Goal: Communication & Community: Connect with others

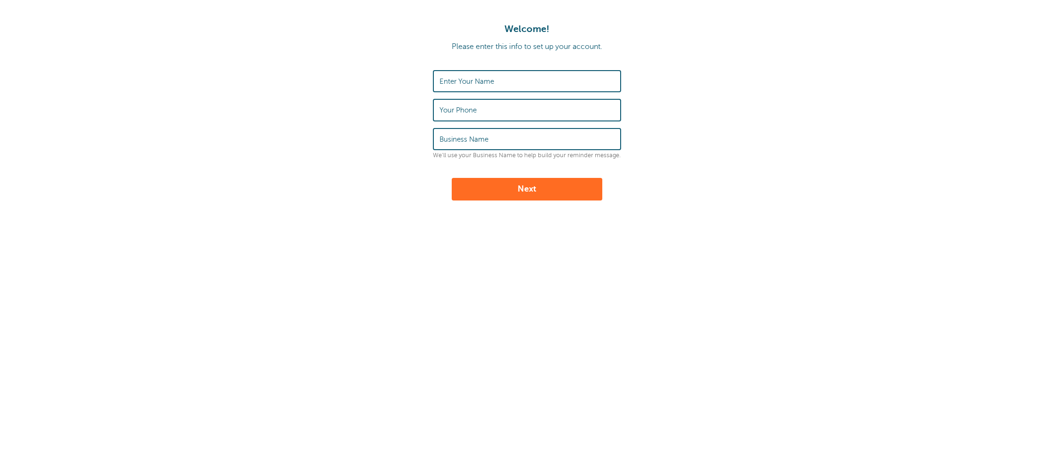
click at [507, 77] on input "Enter Your Name" at bounding box center [527, 81] width 175 height 20
type input "Jason King"
type input "7702658668"
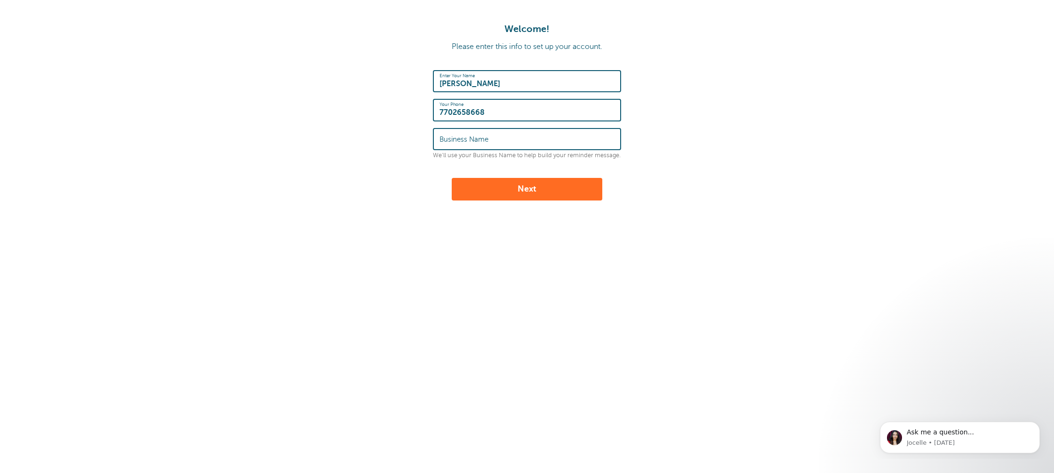
drag, startPoint x: 534, startPoint y: 116, endPoint x: 111, endPoint y: 77, distance: 424.5
click at [96, 76] on form "Enter Your Name Jason King Your Phone 7702658668 Business Name We'll use your B…" at bounding box center [527, 135] width 1036 height 130
type input "6788679000"
type input "Inksomnia Tattoo"
click at [534, 197] on button "Next" at bounding box center [527, 189] width 151 height 23
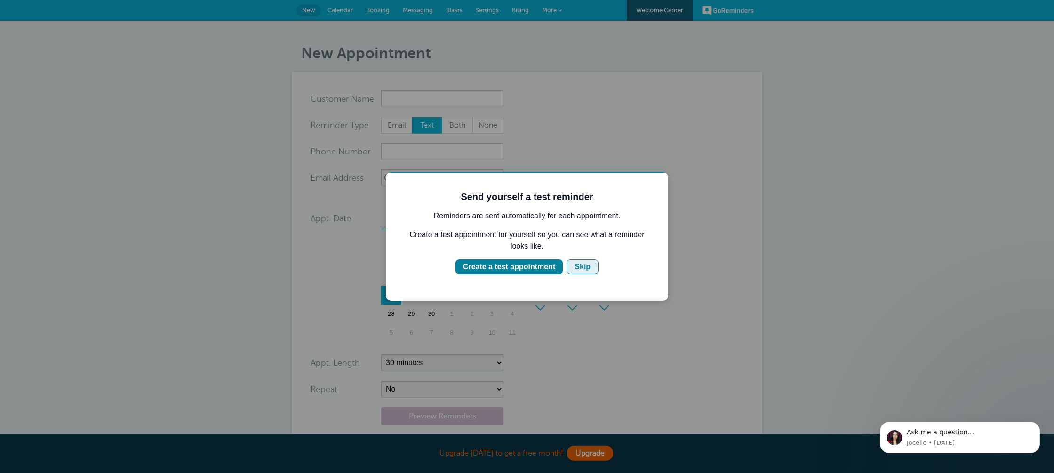
click at [593, 271] on button "Skip" at bounding box center [583, 266] width 32 height 15
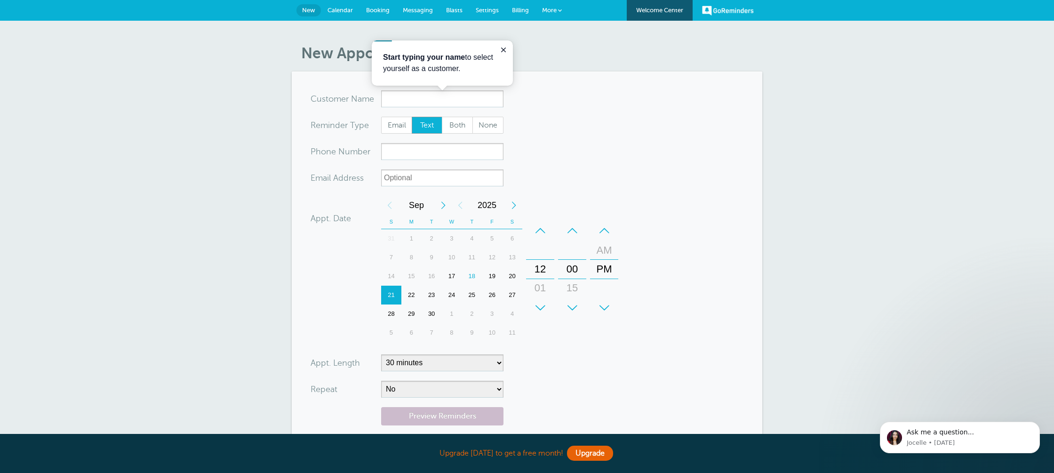
click at [422, 10] on span "Messaging" at bounding box center [418, 10] width 30 height 7
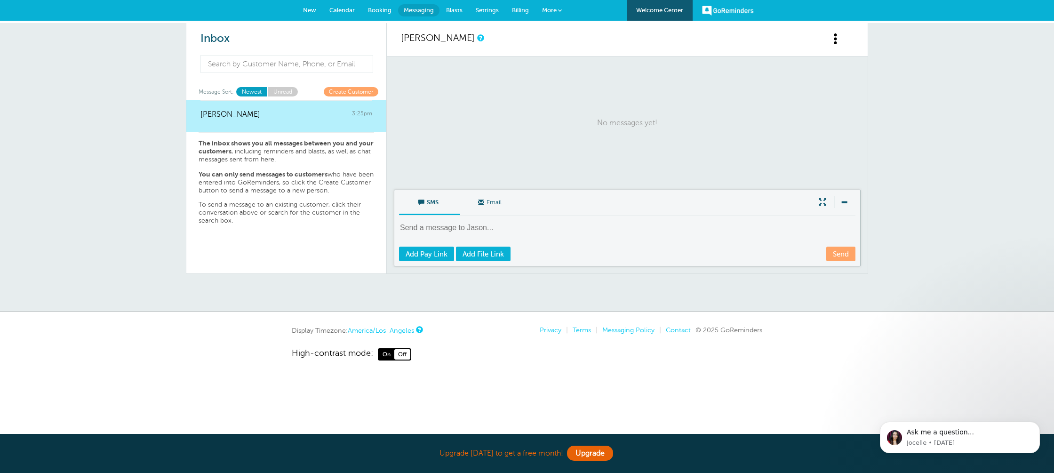
click at [421, 226] on textarea at bounding box center [628, 234] width 459 height 23
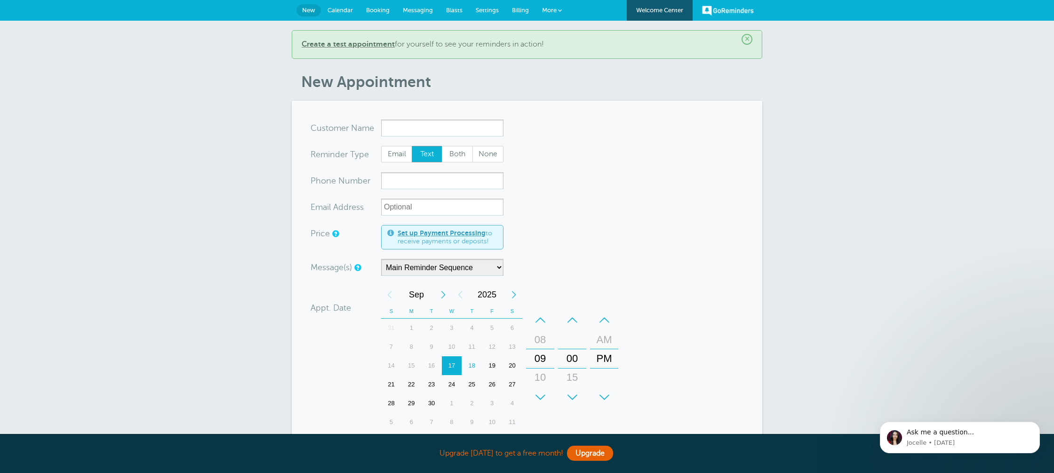
click at [342, 11] on span "Calendar" at bounding box center [340, 10] width 25 height 7
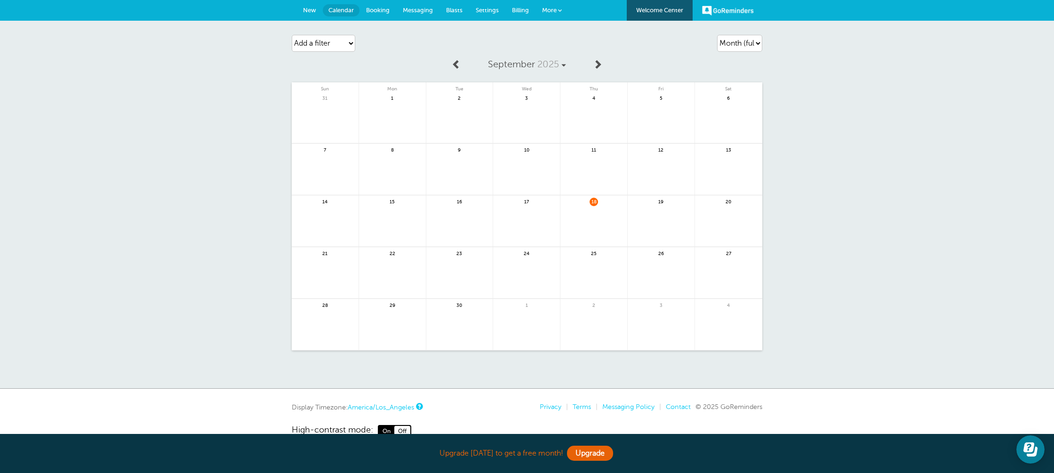
click at [419, 9] on span "Messaging" at bounding box center [418, 10] width 30 height 7
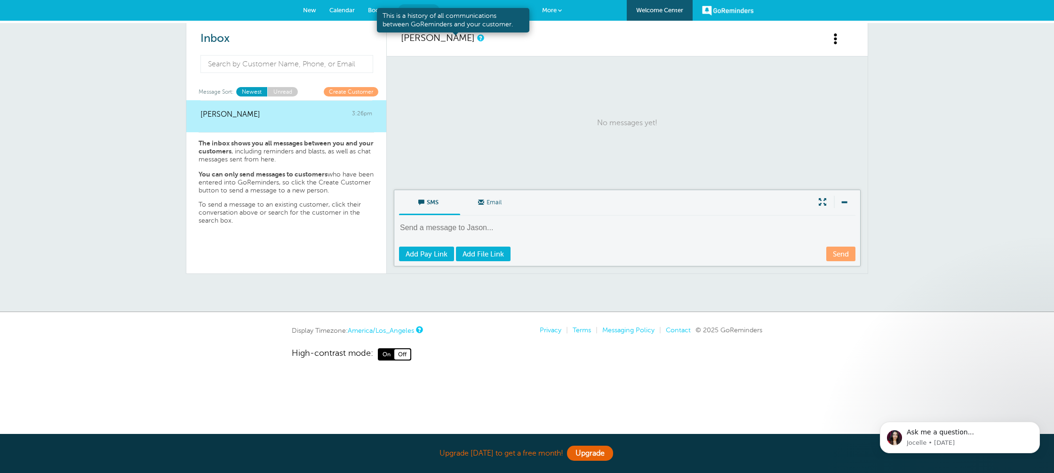
click at [459, 92] on p "No messages yet!" at bounding box center [627, 123] width 453 height 114
click at [360, 92] on link "Create Customer" at bounding box center [351, 91] width 55 height 9
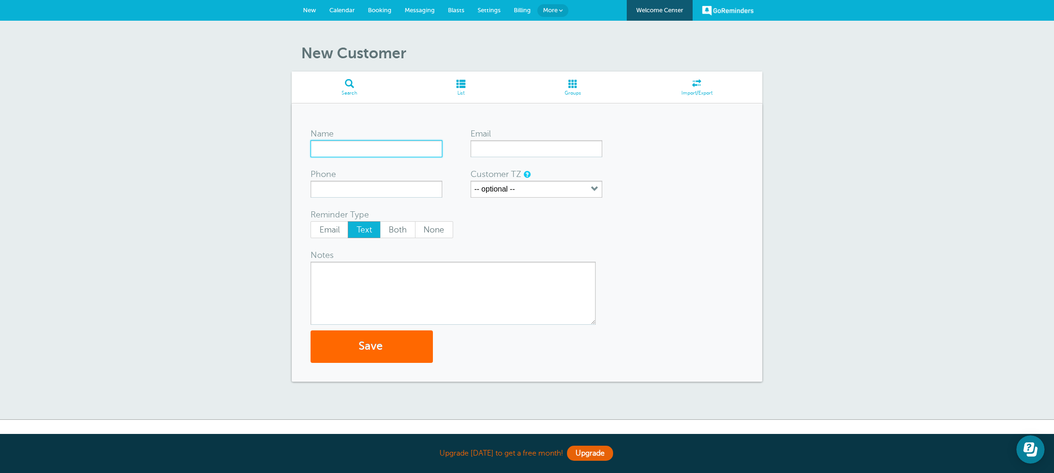
click at [365, 147] on input "Name" at bounding box center [377, 148] width 132 height 17
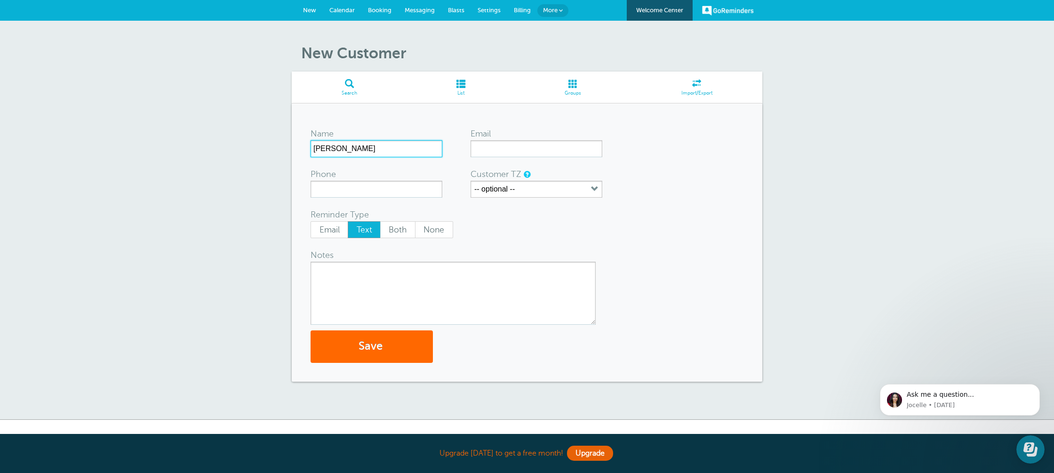
type input "[PERSON_NAME]"
type input "7069753476"
click at [555, 149] on input "Email" at bounding box center [537, 148] width 132 height 17
click at [518, 146] on input "Email" at bounding box center [537, 148] width 132 height 17
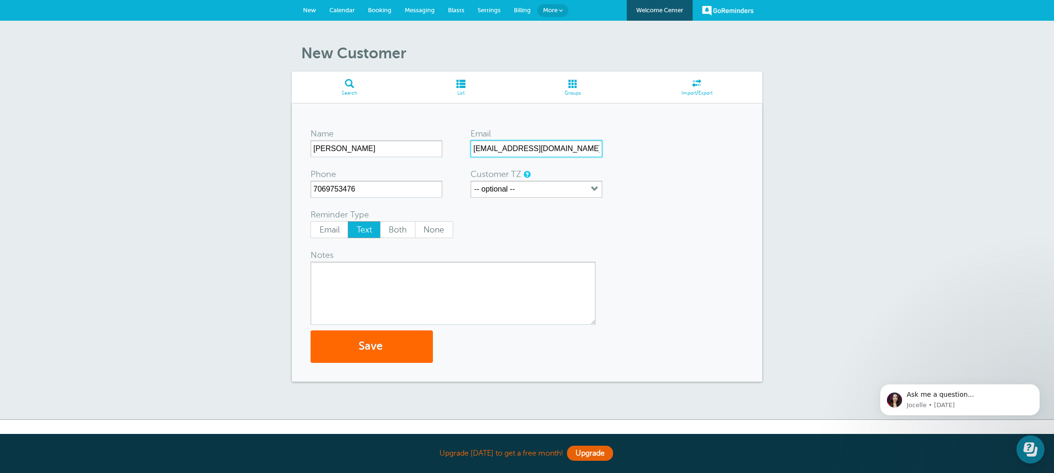
type input "alexandratothemoon@gmail.com"
click at [400, 293] on textarea "Notes" at bounding box center [453, 293] width 285 height 63
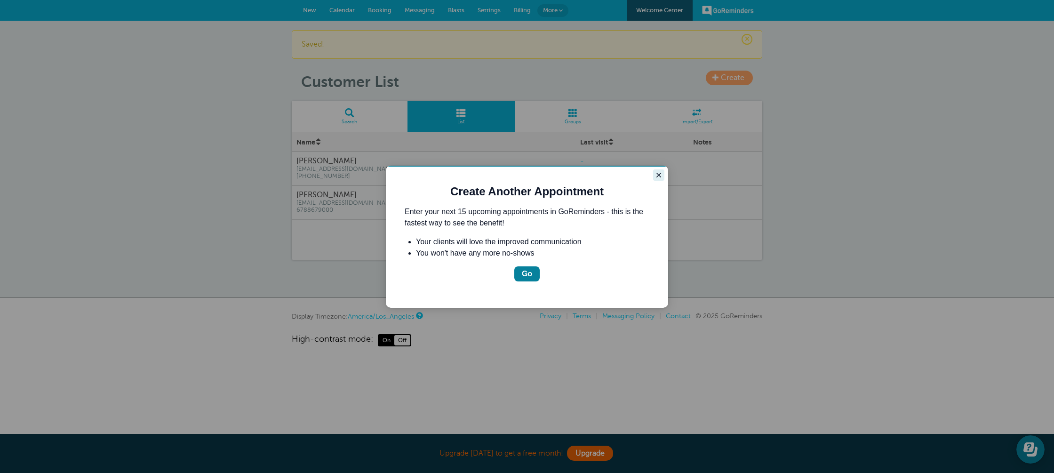
click at [656, 180] on button "Close guide" at bounding box center [658, 174] width 11 height 11
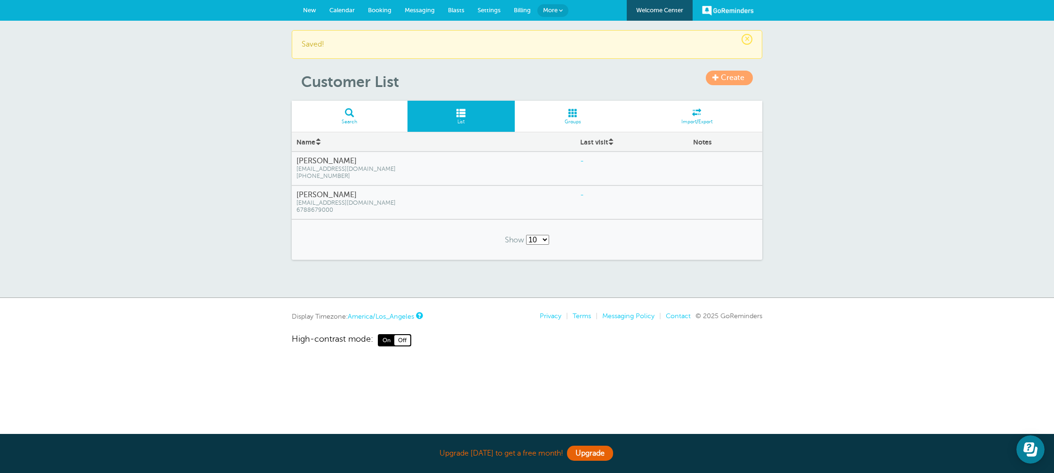
click at [480, 171] on span "alexandratothemoon@gmail.com" at bounding box center [434, 169] width 274 height 7
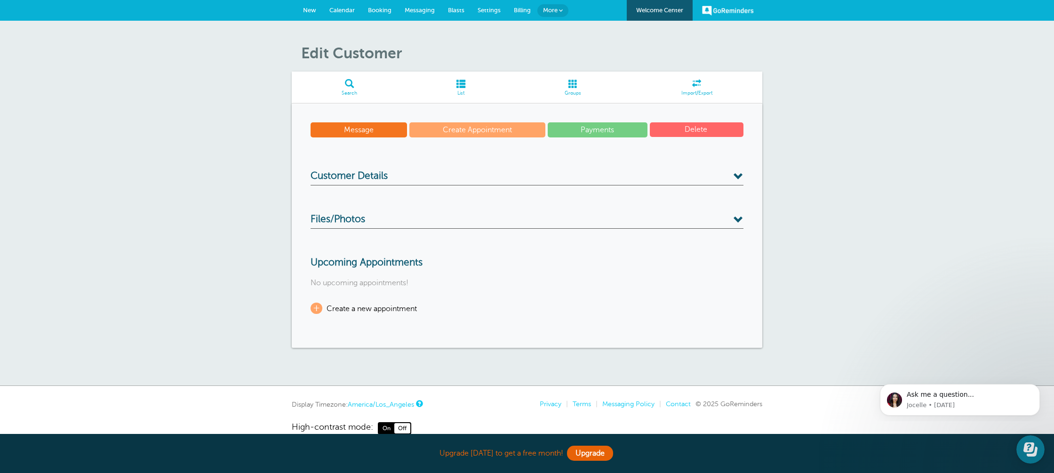
click at [334, 130] on link "Message" at bounding box center [359, 129] width 97 height 15
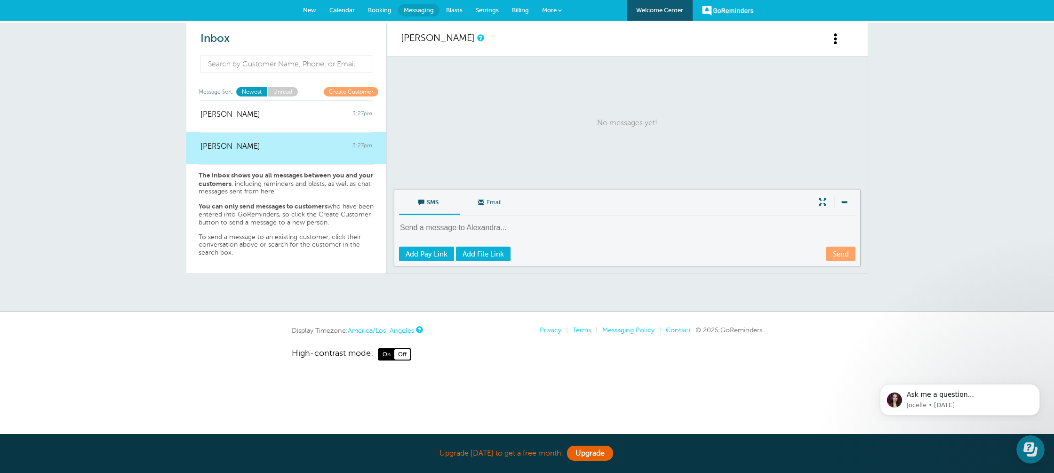
click at [493, 229] on textarea at bounding box center [628, 234] width 459 height 23
type textarea "hi"
click at [832, 254] on link "Send" at bounding box center [841, 254] width 29 height 15
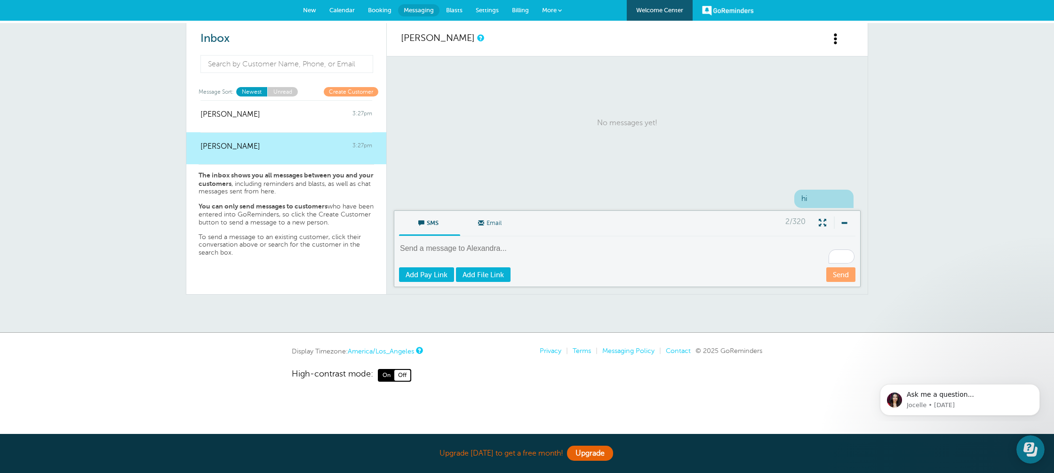
click at [453, 9] on span "Blasts" at bounding box center [454, 10] width 16 height 7
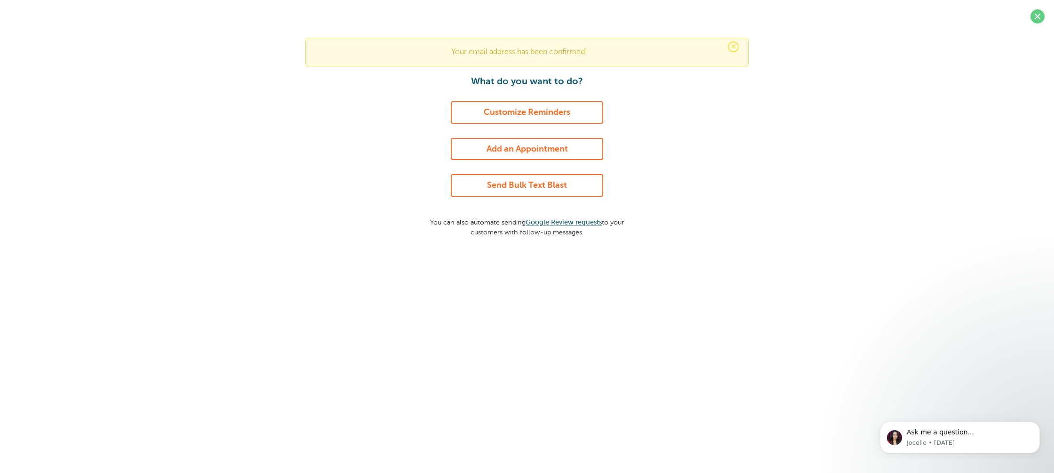
click at [532, 185] on link "Send Bulk Text Blast" at bounding box center [527, 185] width 153 height 23
